Goal: Information Seeking & Learning: Compare options

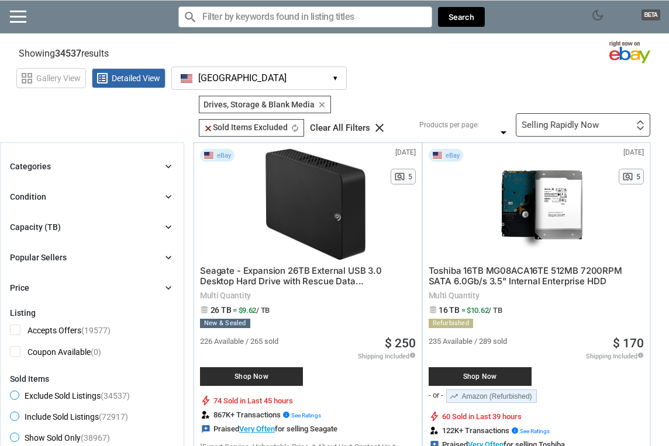
click at [573, 130] on div "Selling Rapidly Now First or Last Chance to Buy Recently Listed Selling Rapidly…" at bounding box center [582, 124] width 134 height 23
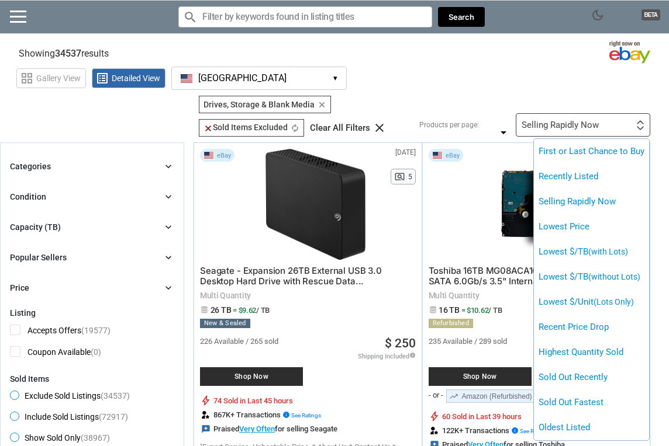
click at [546, 93] on div at bounding box center [334, 223] width 669 height 446
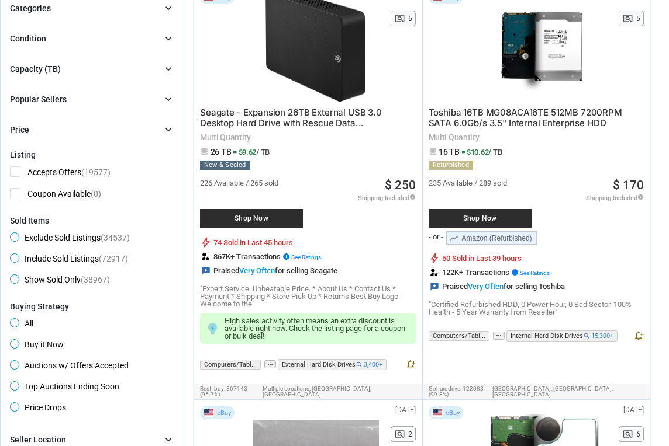
scroll to position [128, 0]
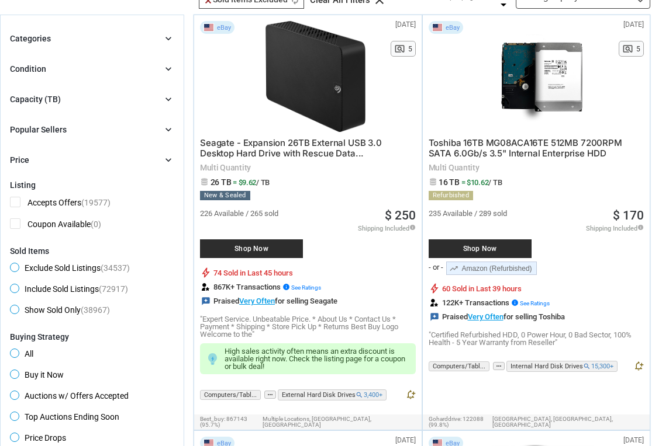
click at [133, 100] on div "Capacity (TB) chevron_right" at bounding box center [92, 99] width 164 height 14
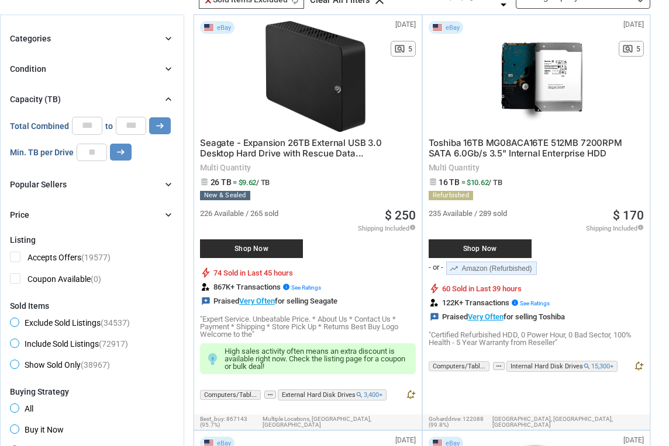
click at [137, 192] on div "Categories chevron_right search close Select All shown | Clear All shown Comput…" at bounding box center [92, 127] width 164 height 191
click at [142, 184] on div "Popular Sellers chevron_right" at bounding box center [92, 185] width 164 height 14
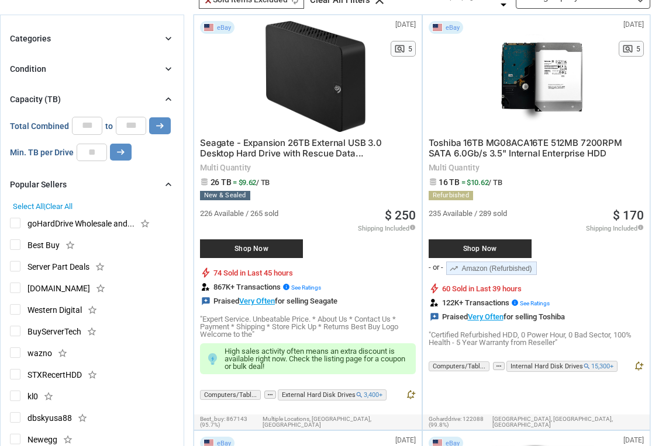
click at [165, 181] on icon "chevron_right" at bounding box center [168, 185] width 12 height 12
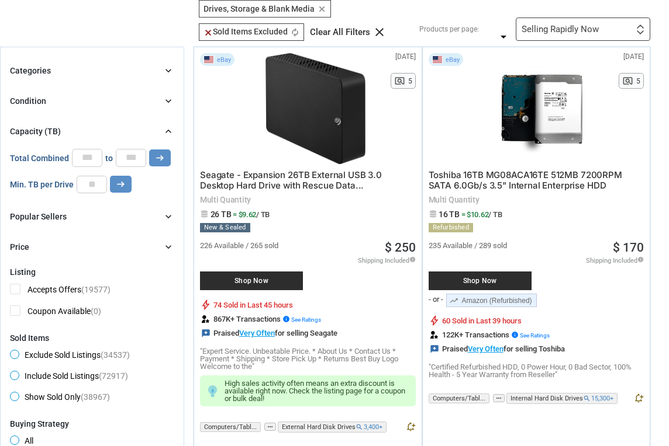
scroll to position [39, 0]
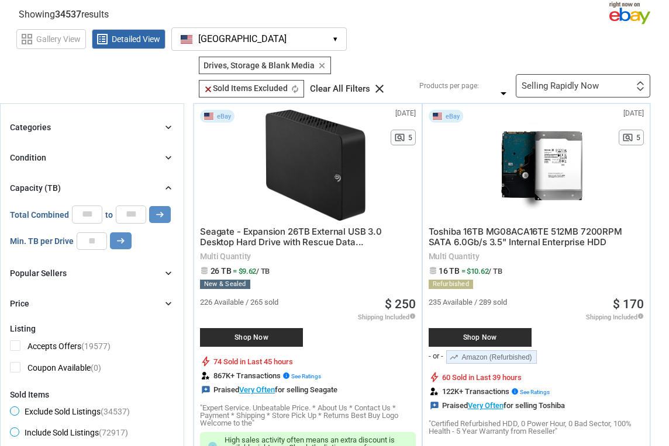
click at [162, 123] on div "Categories chevron_right" at bounding box center [92, 127] width 164 height 14
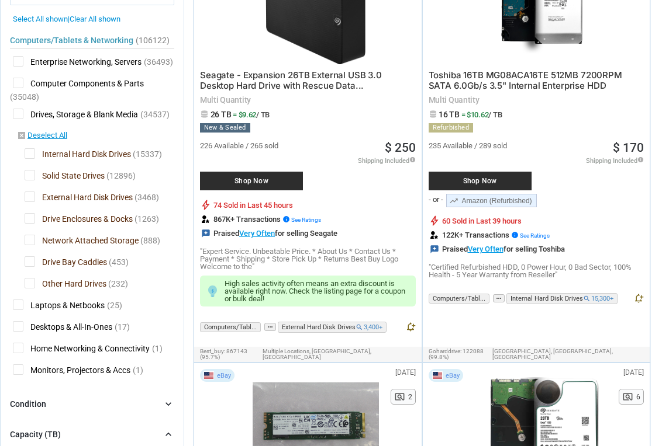
scroll to position [196, 0]
click at [18, 113] on span "Drives, Storage & Blank Media" at bounding box center [75, 116] width 125 height 15
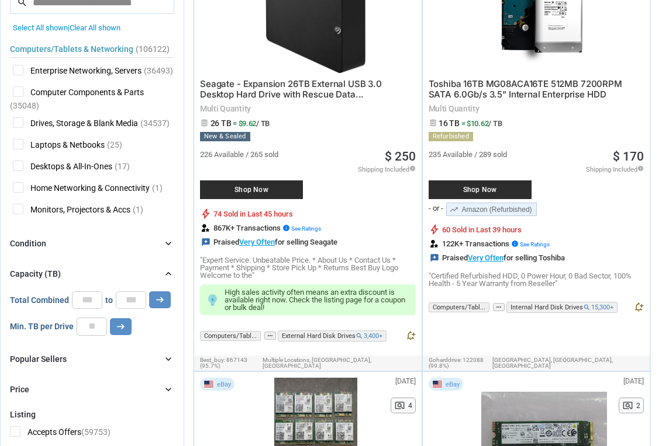
scroll to position [182, 0]
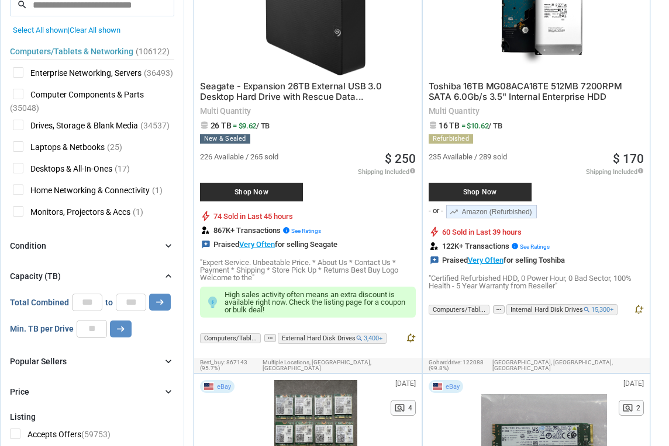
click at [18, 126] on span "Drives, Storage & Blank Media" at bounding box center [75, 127] width 125 height 15
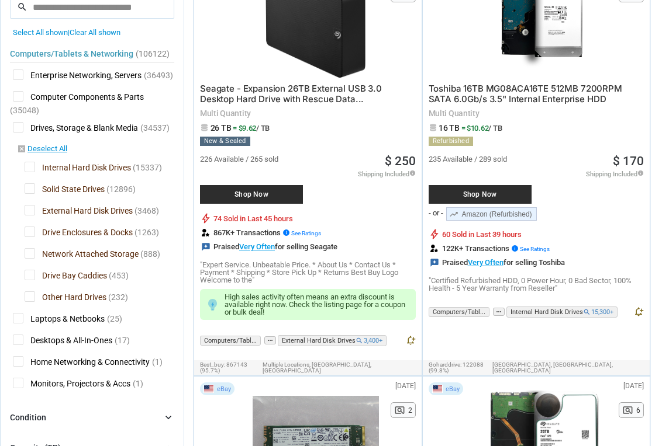
click at [30, 191] on span "Solid State Drives" at bounding box center [65, 190] width 80 height 15
click at [31, 216] on span "External Hard Disk Drives" at bounding box center [79, 212] width 108 height 15
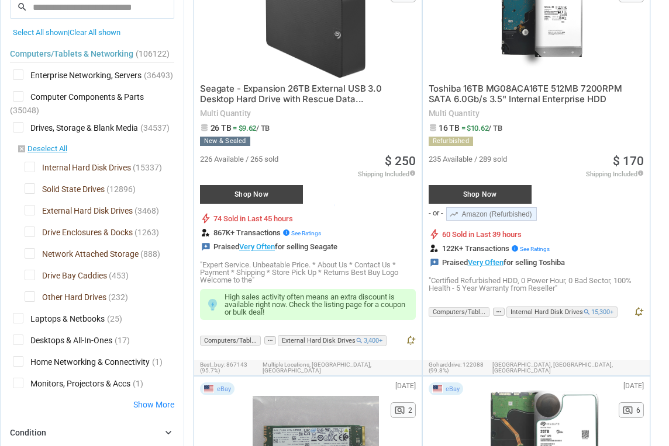
click at [29, 235] on div at bounding box center [334, 223] width 669 height 446
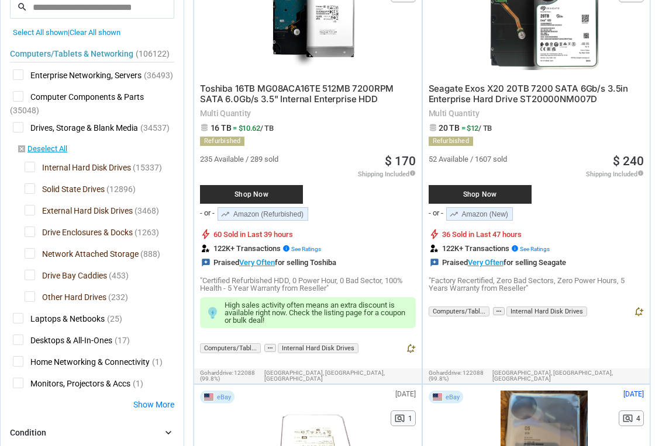
click at [29, 252] on span "Network Attached Storage" at bounding box center [82, 255] width 114 height 15
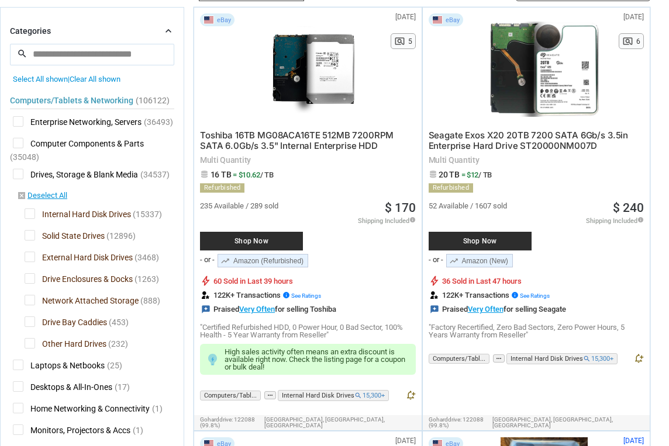
click at [30, 279] on span "Drive Enclosures & Docks" at bounding box center [79, 280] width 108 height 15
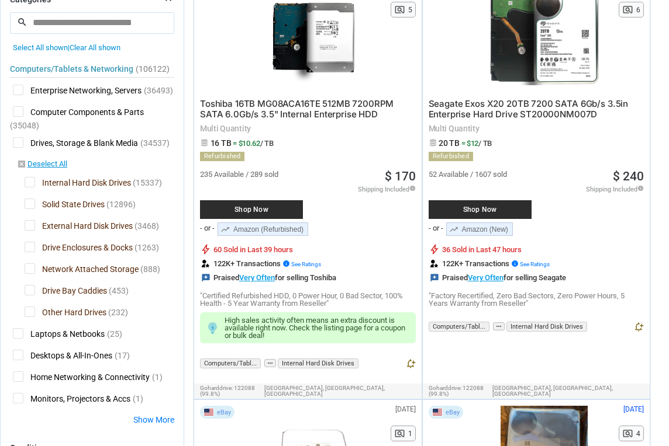
click at [30, 272] on span "Network Attached Storage" at bounding box center [82, 271] width 114 height 15
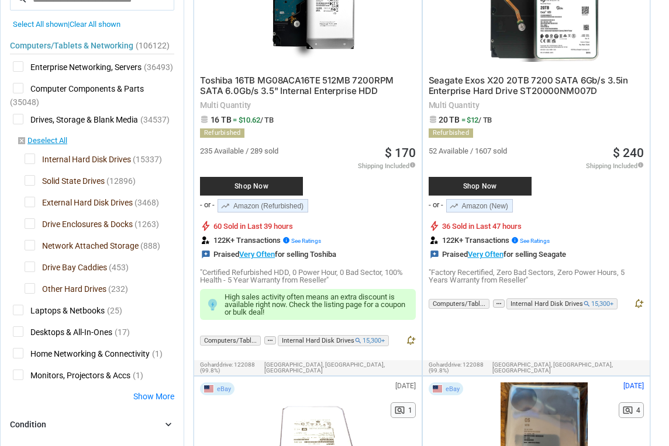
click at [31, 269] on span "Drive Bay Caddies" at bounding box center [66, 269] width 82 height 15
click at [31, 289] on span "Other Hard Drives" at bounding box center [66, 290] width 82 height 15
click at [31, 286] on span "Other Hard Drives" at bounding box center [66, 290] width 82 height 15
click at [32, 247] on span "Network Attached Storage" at bounding box center [82, 247] width 114 height 15
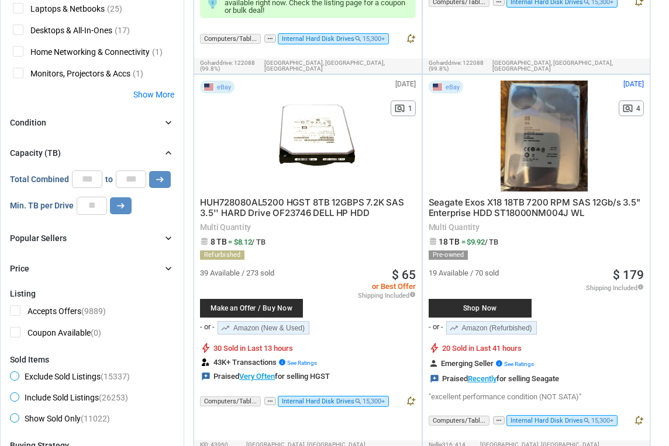
scroll to position [496, 0]
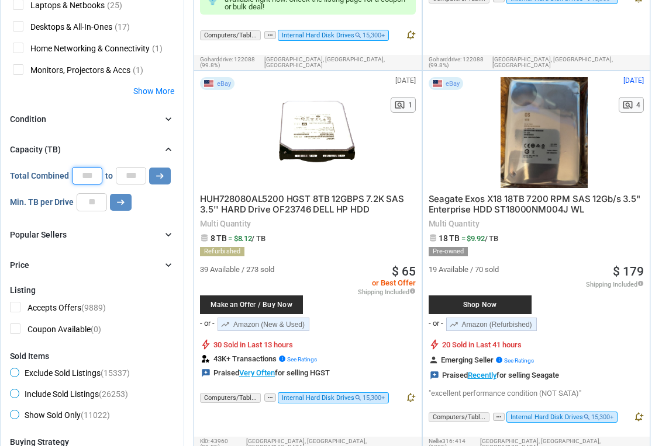
click at [89, 182] on input "*" at bounding box center [87, 176] width 30 height 18
type input "*"
click at [134, 172] on input "*" at bounding box center [131, 176] width 30 height 18
type input "*"
click at [160, 176] on icon "arrow_right_alt" at bounding box center [159, 176] width 11 height 11
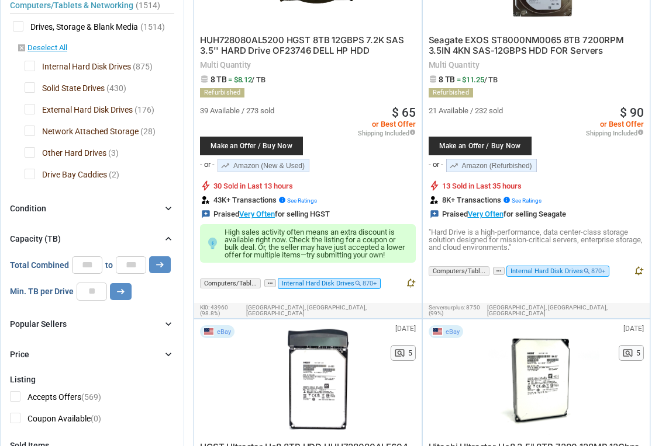
scroll to position [195, 0]
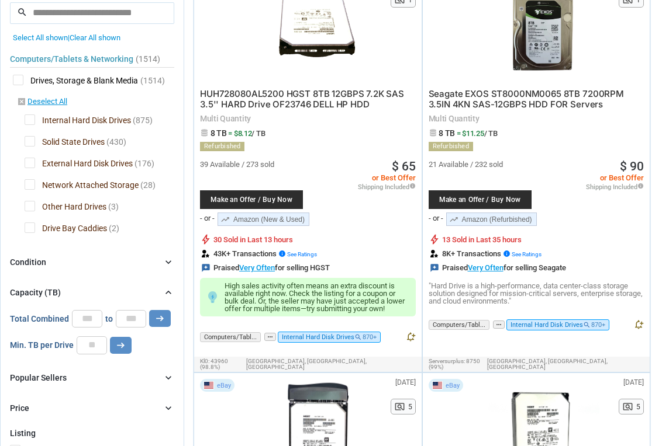
click at [151, 259] on div "Condition chevron_right" at bounding box center [92, 262] width 164 height 14
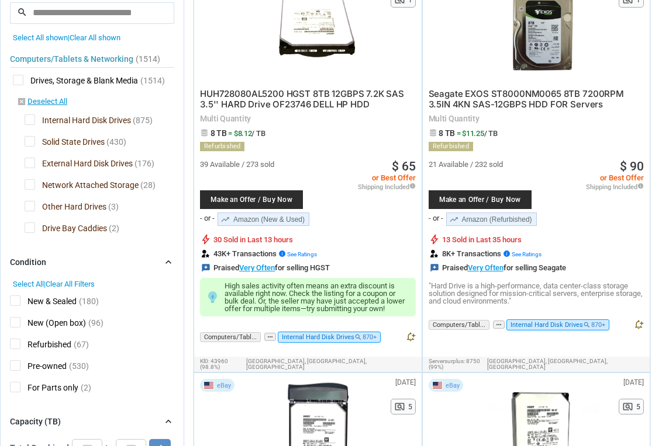
click at [151, 259] on div "Condition chevron_right" at bounding box center [92, 262] width 164 height 14
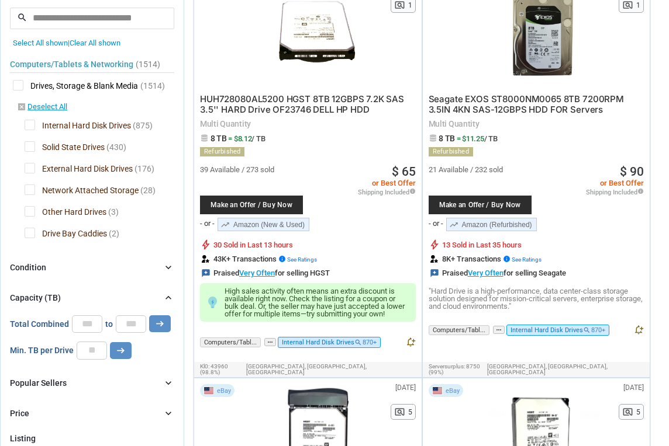
scroll to position [188, 0]
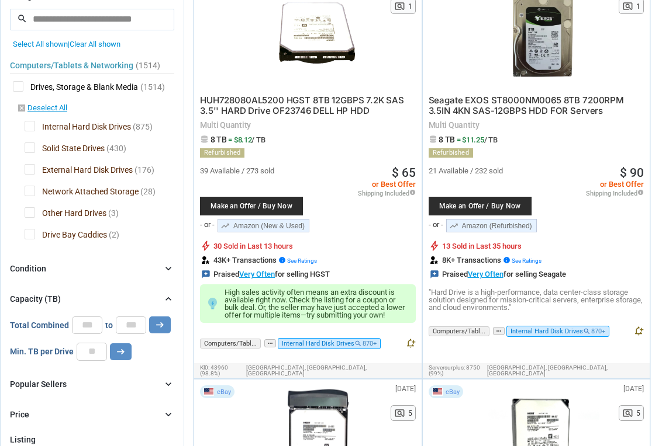
click at [32, 148] on span "Solid State Drives" at bounding box center [65, 150] width 80 height 15
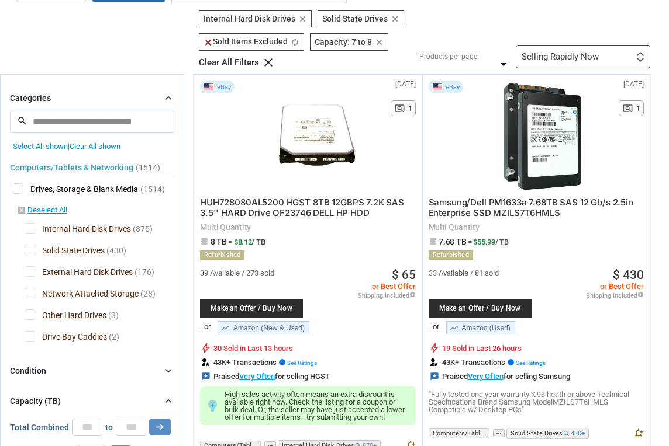
scroll to position [94, 0]
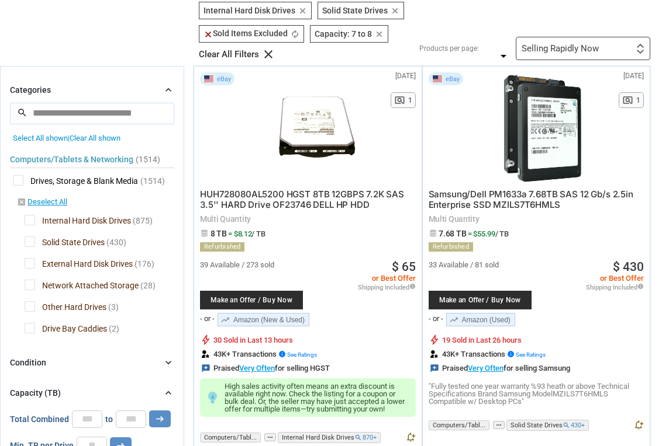
click at [505, 200] on span "Samsung/Dell PM1633a 7.68TB SAS 12 Gb/s 2.5in Enterprise SSD MZILS7T6HMLS" at bounding box center [530, 200] width 205 height 22
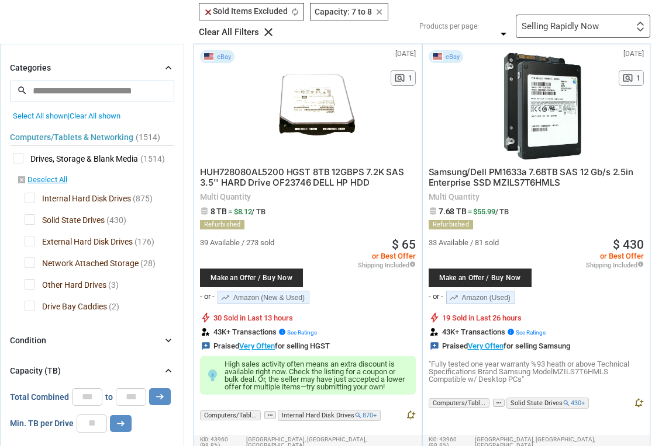
scroll to position [117, 0]
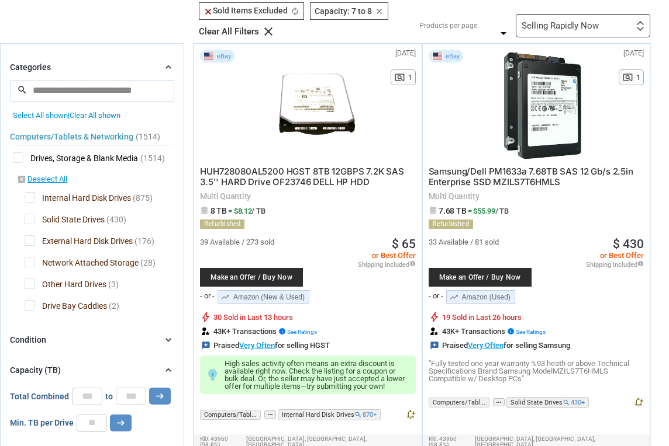
click at [32, 202] on span "Internal Hard Disk Drives" at bounding box center [78, 199] width 106 height 15
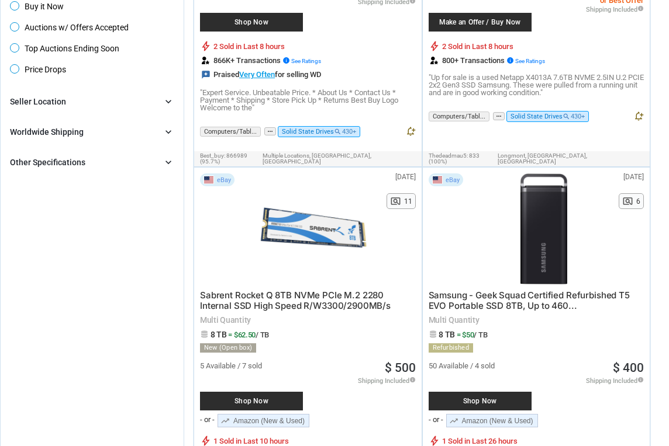
scroll to position [777, 0]
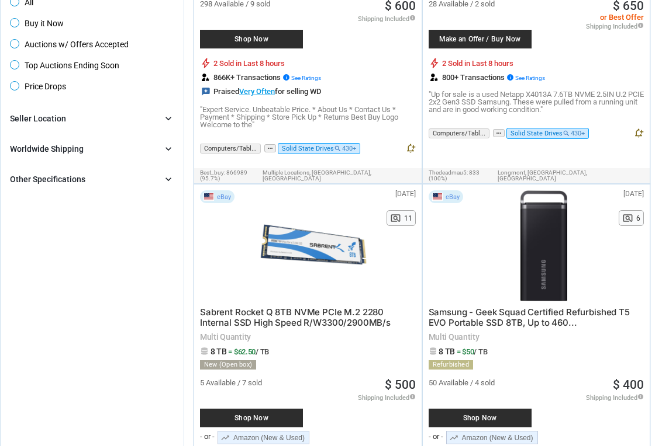
click at [131, 152] on div "Worldwide Shipping chevron_right" at bounding box center [92, 149] width 164 height 14
click at [123, 123] on div "Seller Location chevron_right" at bounding box center [92, 119] width 164 height 14
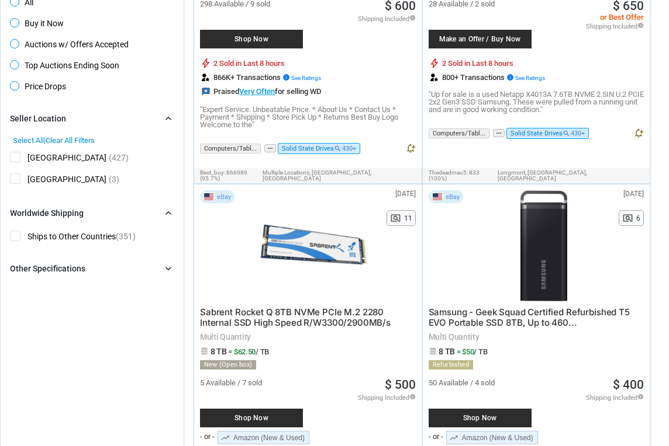
click at [123, 123] on div "Seller Location chevron_right" at bounding box center [92, 119] width 164 height 14
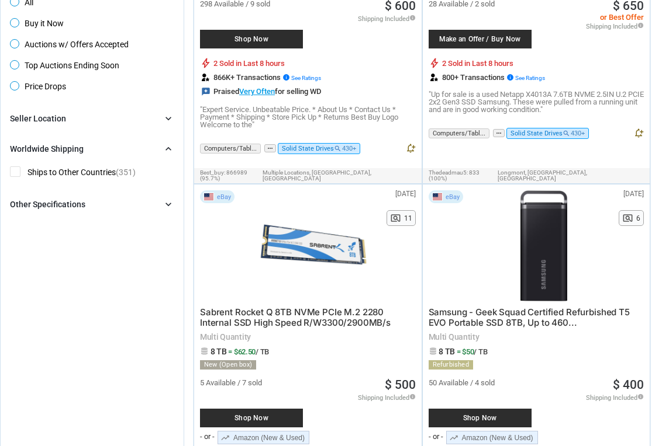
click at [96, 206] on div "Other Specifications chevron_right" at bounding box center [92, 205] width 164 height 14
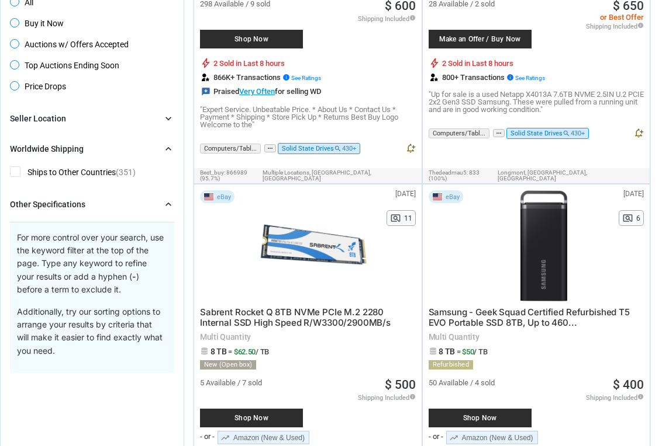
click at [96, 206] on div "Other Specifications chevron_right" at bounding box center [92, 205] width 164 height 14
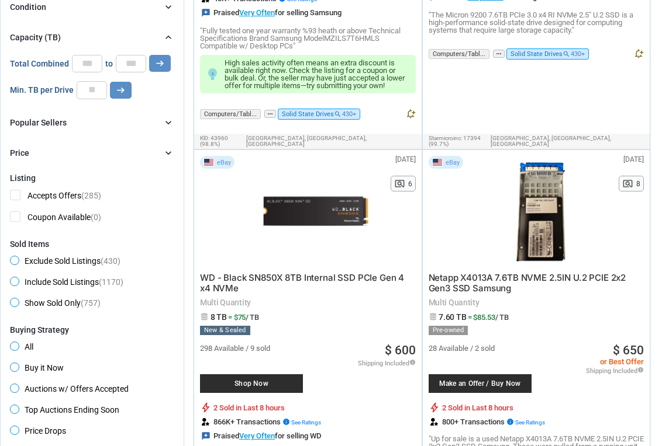
scroll to position [425, 0]
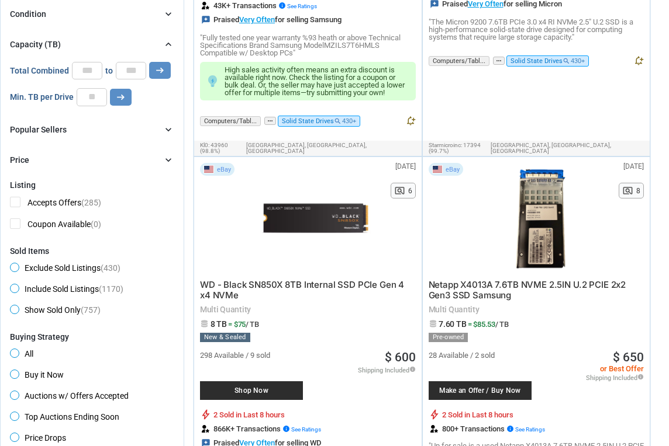
click at [113, 131] on div "Popular Sellers chevron_right" at bounding box center [92, 130] width 164 height 14
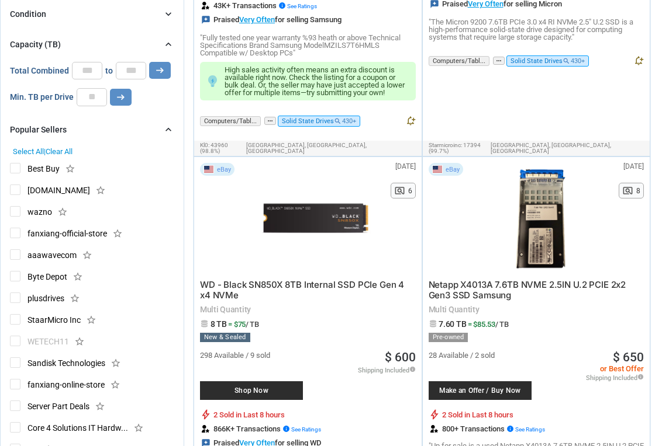
click at [113, 131] on div "Popular Sellers chevron_right" at bounding box center [92, 130] width 164 height 14
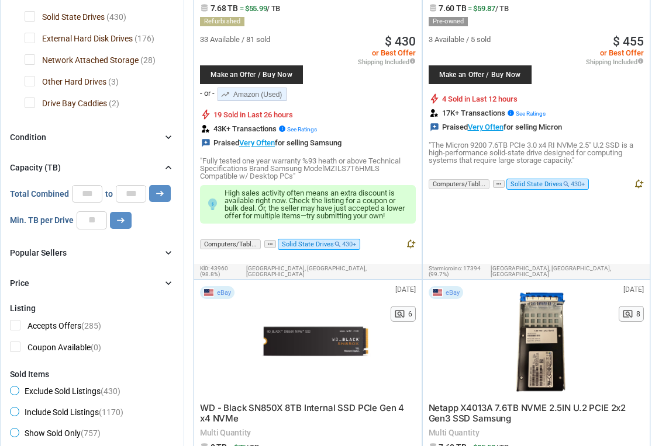
scroll to position [225, 0]
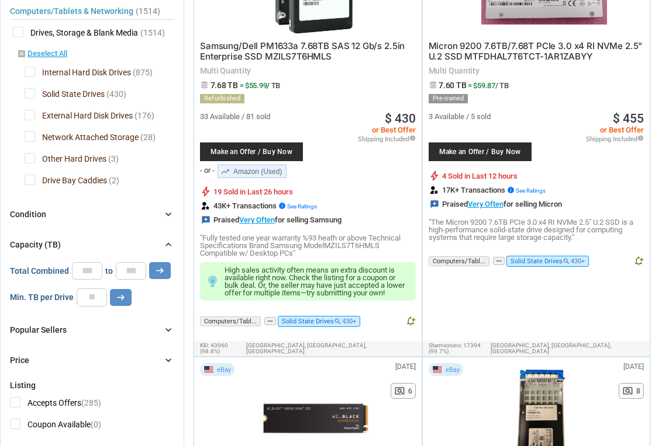
click at [128, 217] on div "Condition chevron_right" at bounding box center [92, 214] width 164 height 14
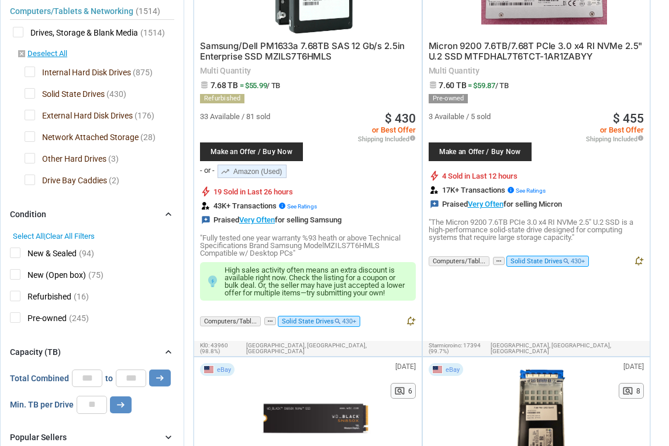
click at [19, 277] on span "New (Open box)" at bounding box center [48, 276] width 76 height 15
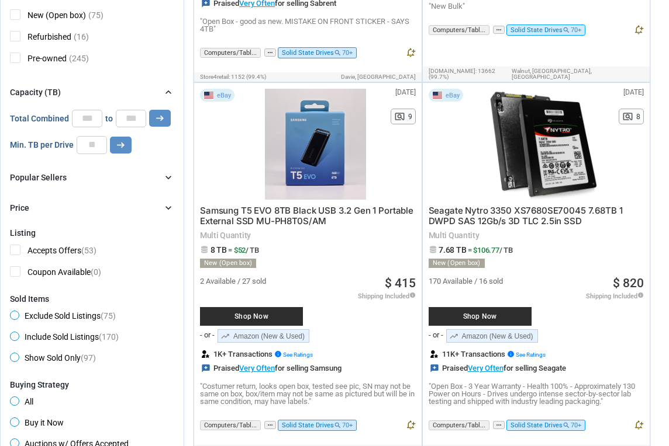
scroll to position [502, 0]
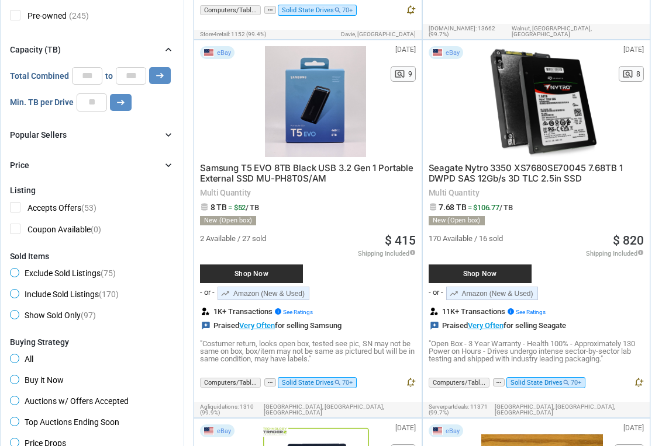
click at [483, 176] on span "Seagate Nytro 3350 XS7680SE70045 7.68TB 1 DWPD SAS 12Gb/s 3D TLC 2.5in SSD" at bounding box center [525, 173] width 194 height 22
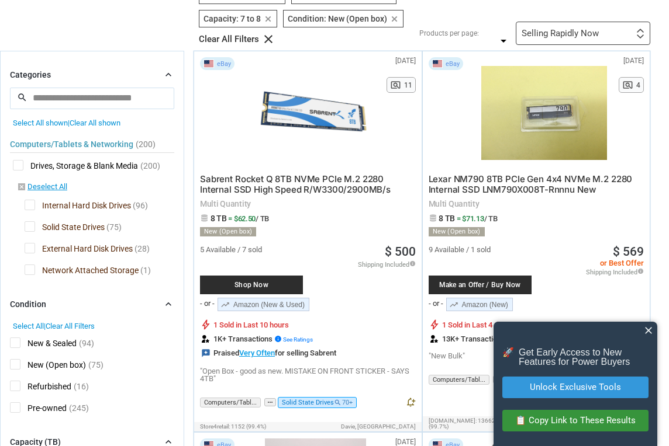
scroll to position [108, 0]
